Goal: Check status: Check status

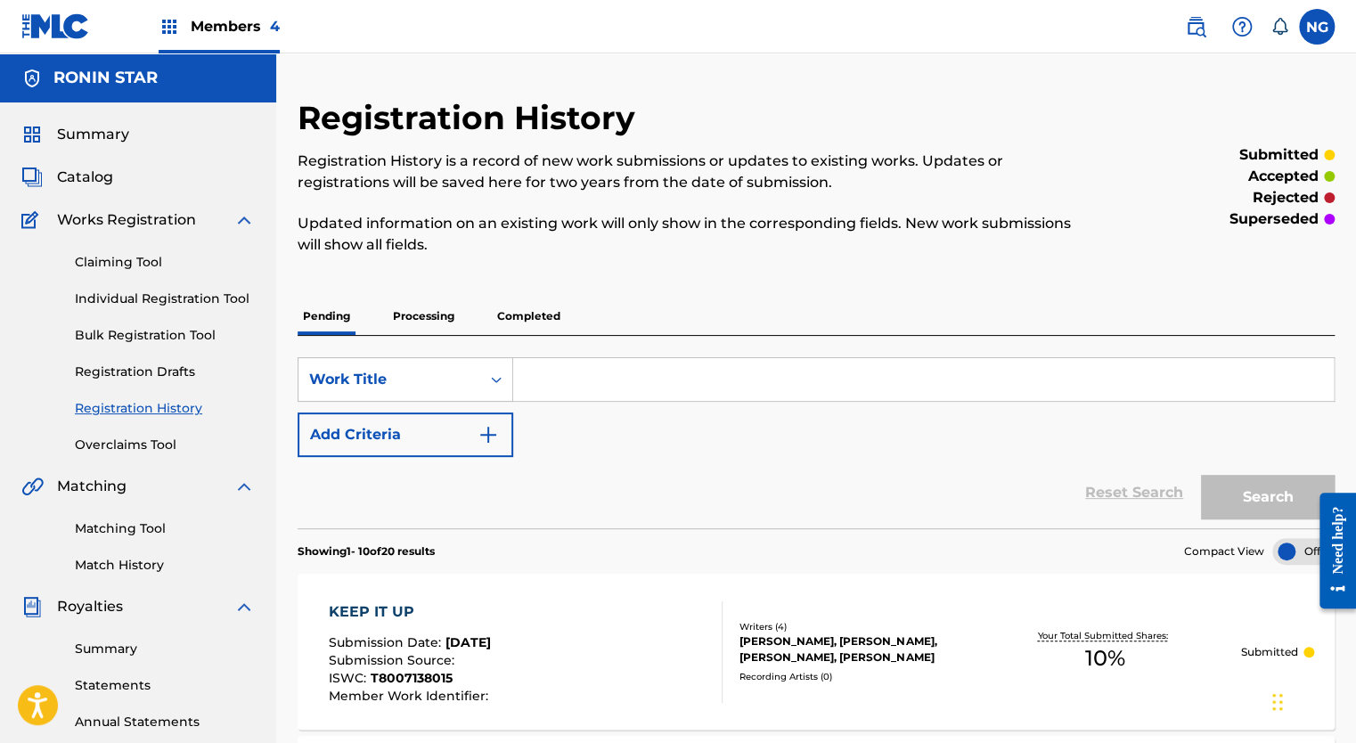
click at [143, 408] on link "Registration History" at bounding box center [165, 408] width 180 height 19
click at [151, 408] on link "Registration History" at bounding box center [165, 408] width 180 height 19
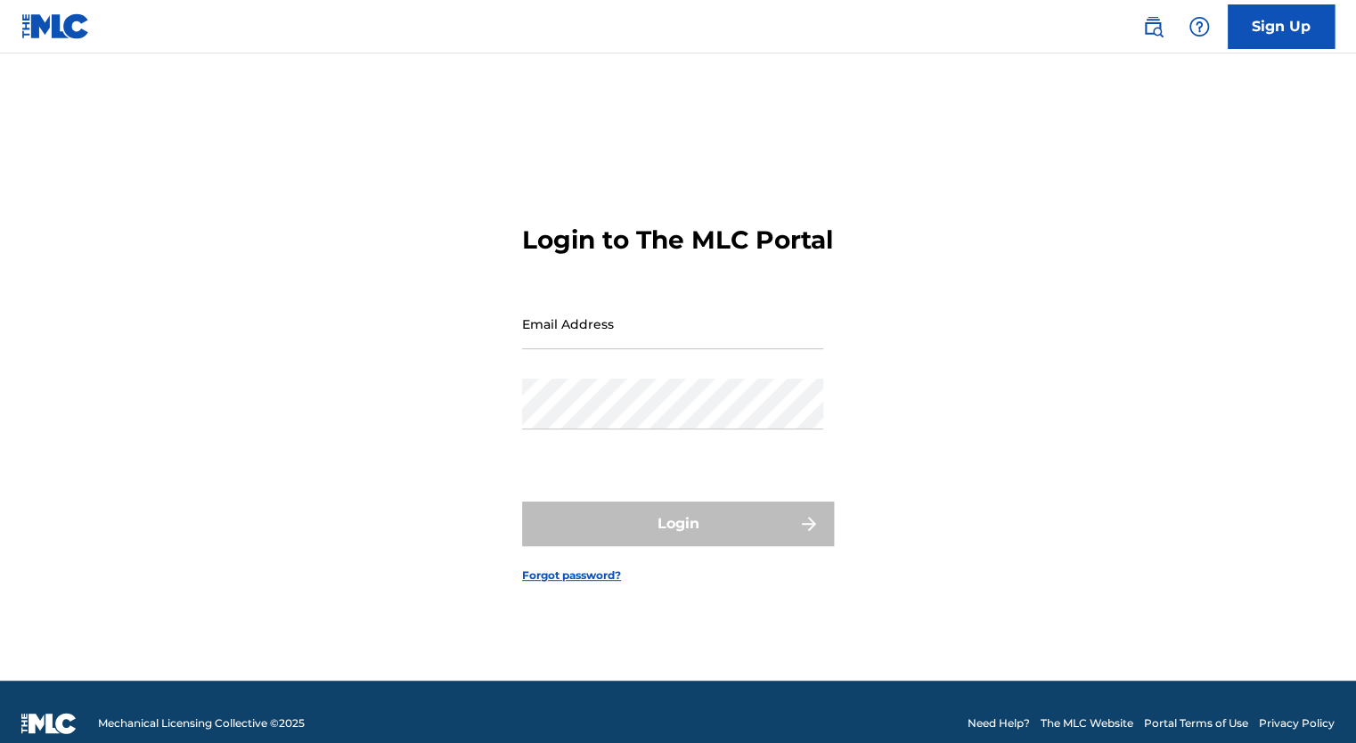
type input "[EMAIL_ADDRESS][DOMAIN_NAME]"
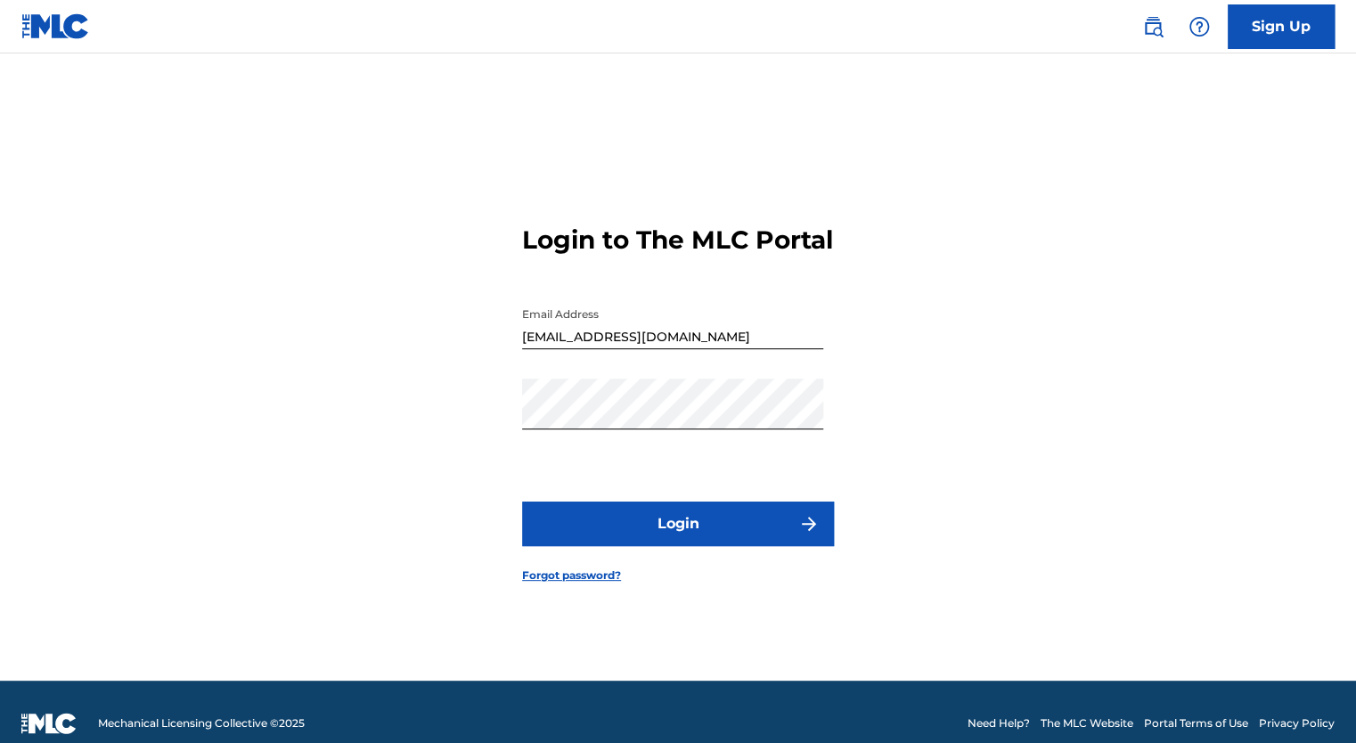
click at [681, 537] on div "Login" at bounding box center [678, 524] width 312 height 45
click at [681, 537] on button "Login" at bounding box center [678, 524] width 312 height 45
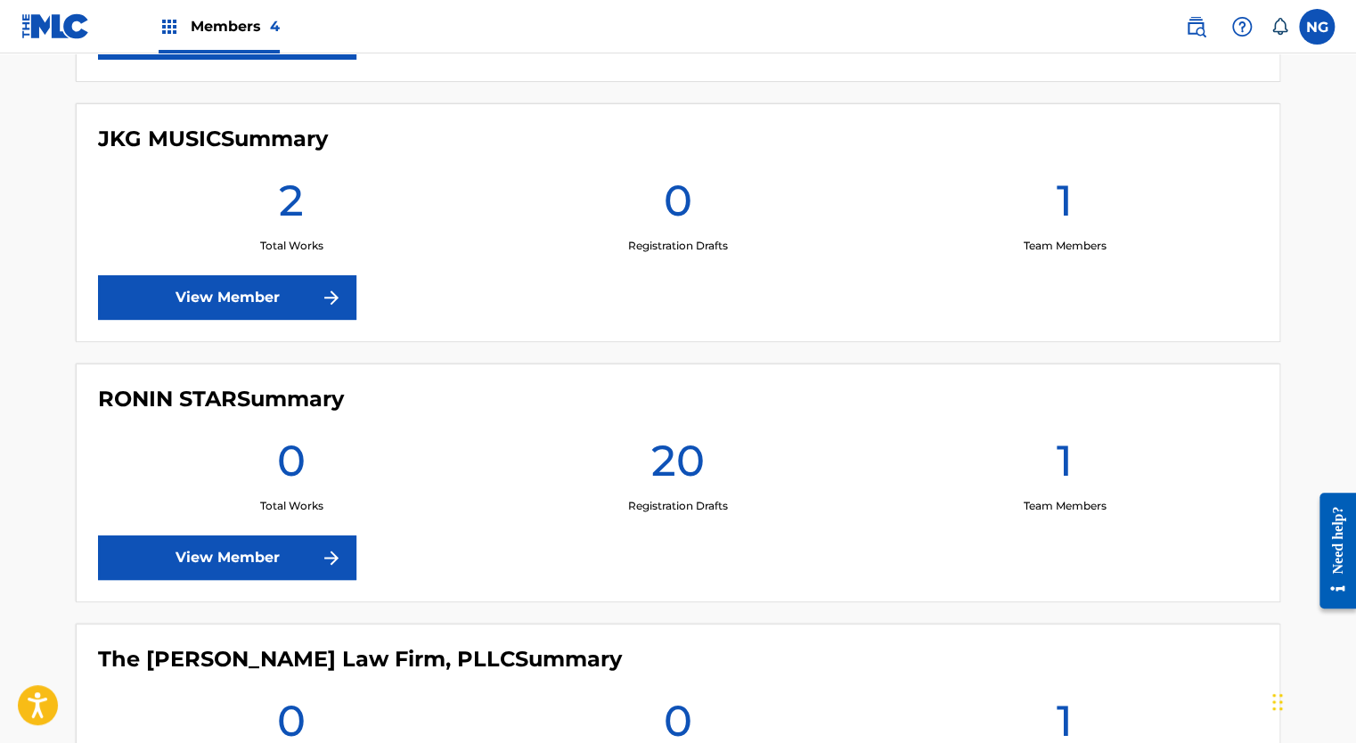
scroll to position [724, 0]
click at [223, 564] on link "View Member" at bounding box center [227, 558] width 258 height 45
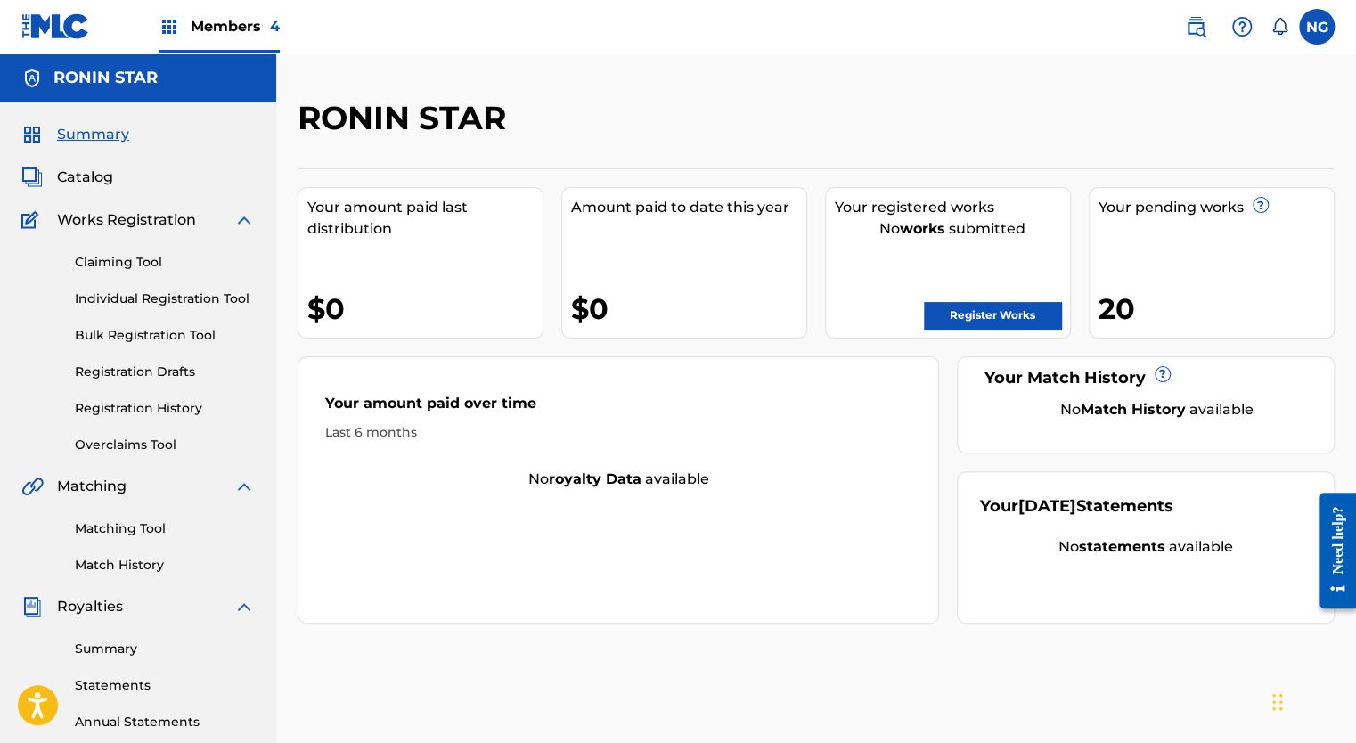
click at [150, 408] on link "Registration History" at bounding box center [165, 408] width 180 height 19
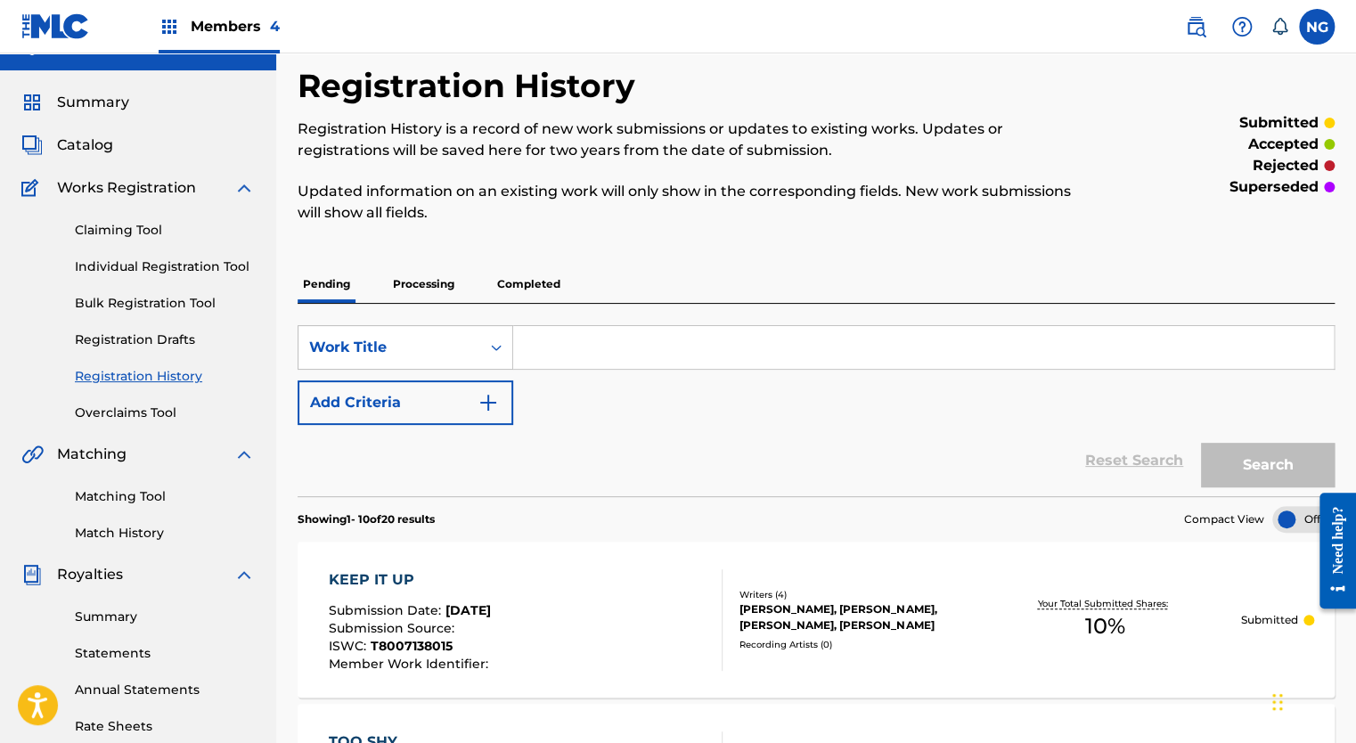
scroll to position [32, 0]
click at [422, 275] on p "Processing" at bounding box center [424, 284] width 72 height 37
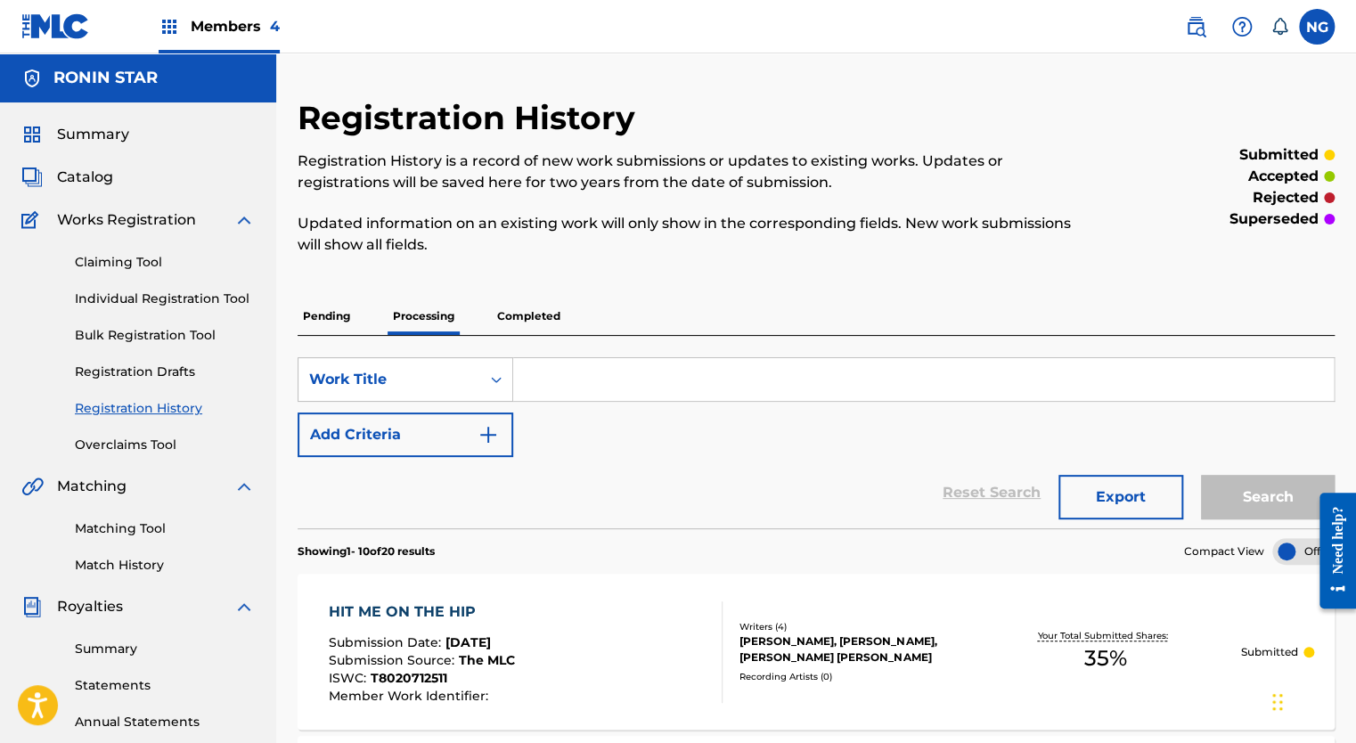
click at [336, 311] on p "Pending" at bounding box center [327, 316] width 58 height 37
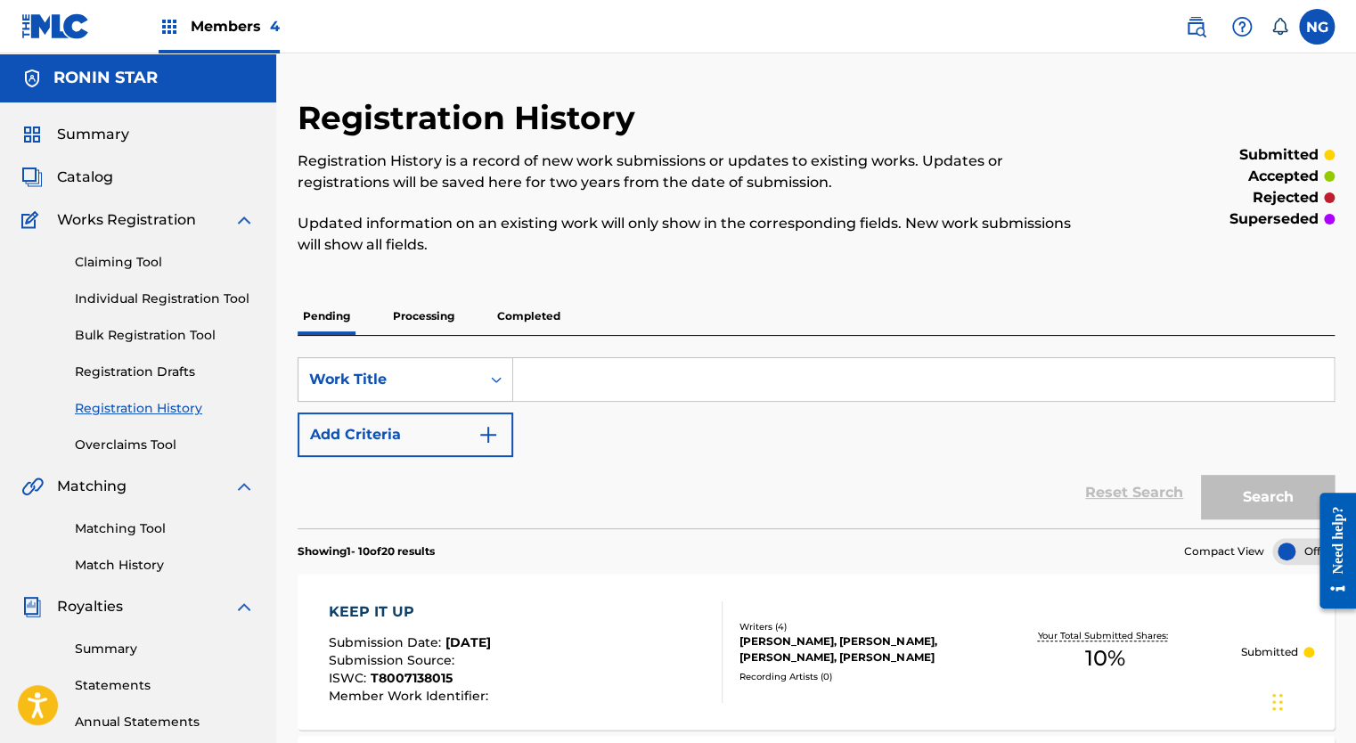
click at [435, 319] on p "Processing" at bounding box center [424, 316] width 72 height 37
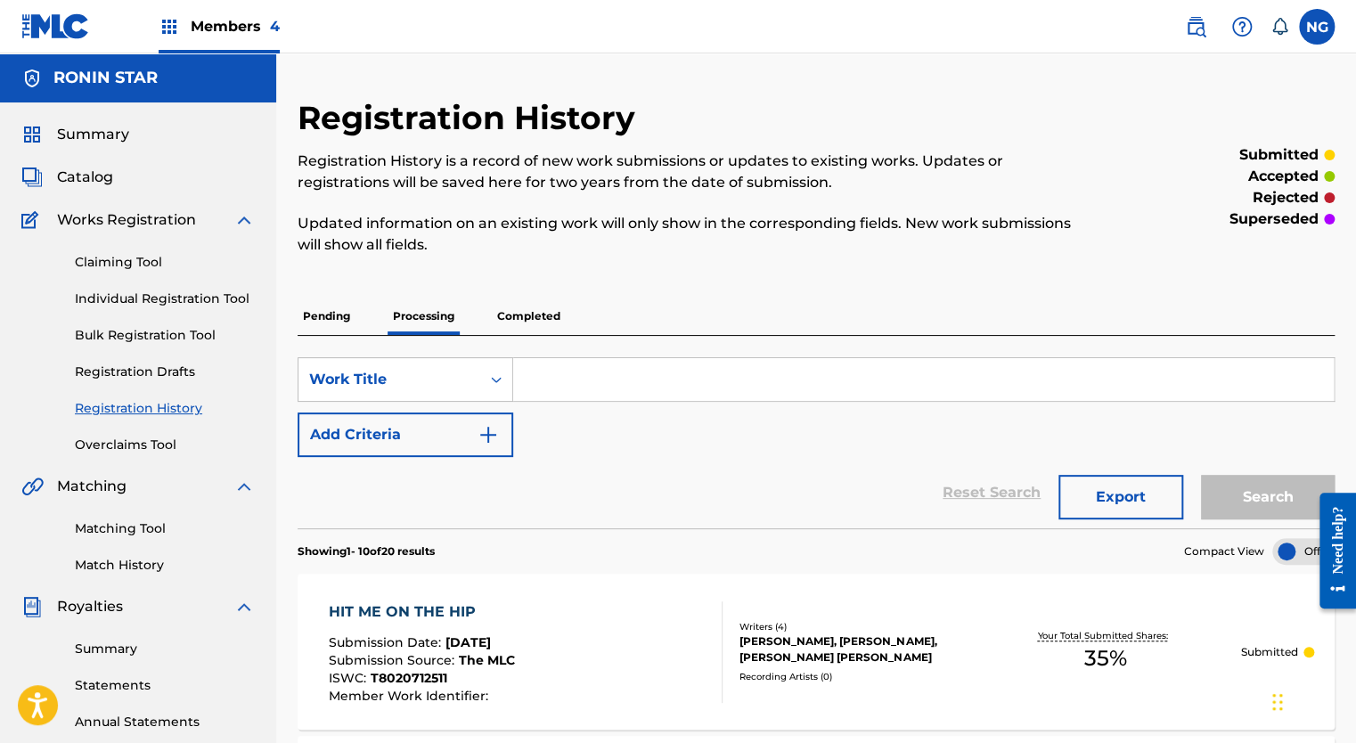
click at [91, 178] on span "Catalog" at bounding box center [85, 177] width 56 height 21
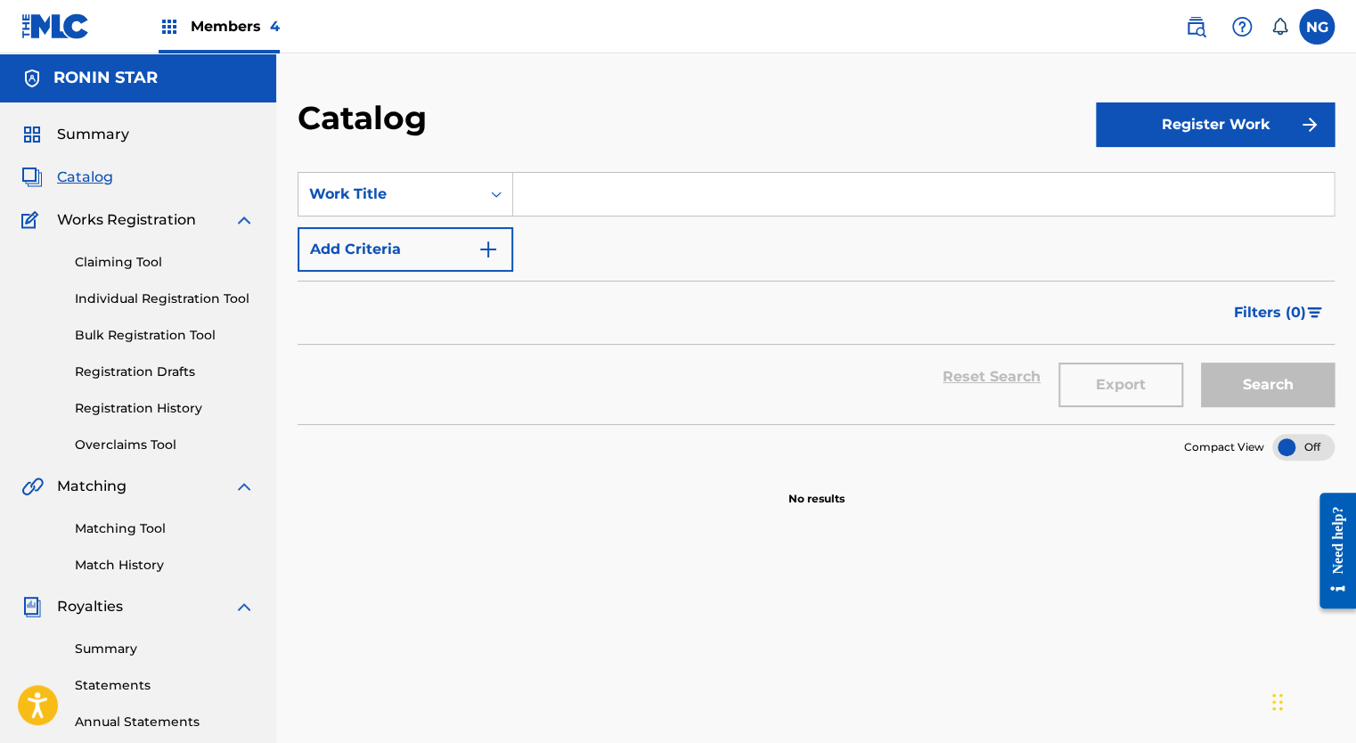
click at [135, 261] on link "Claiming Tool" at bounding box center [165, 262] width 180 height 19
